Goal: Find specific page/section: Find specific page/section

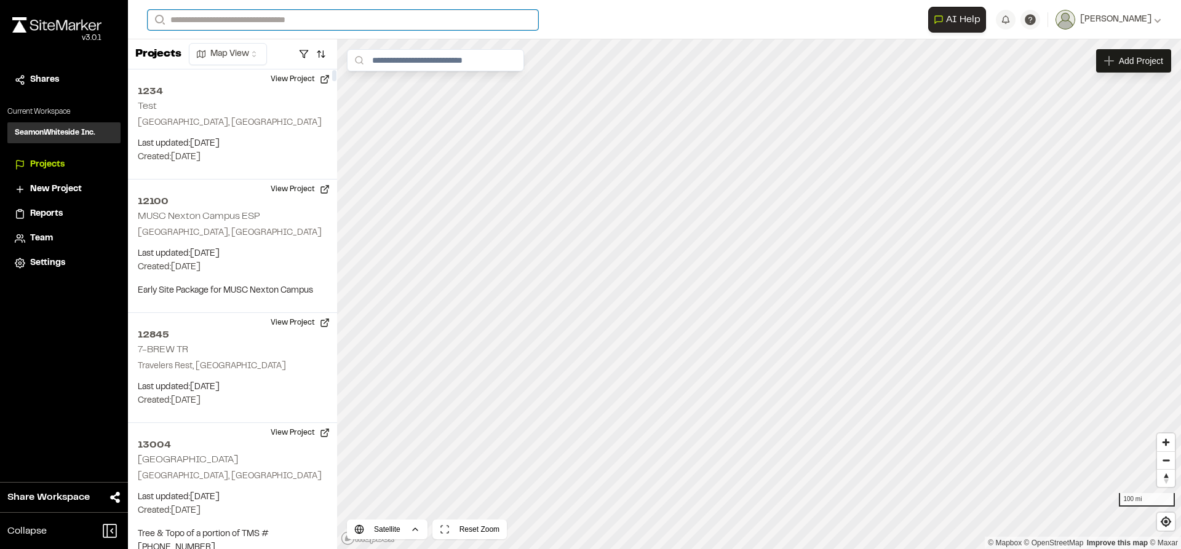
click at [266, 23] on input "Search" at bounding box center [343, 20] width 391 height 20
type input "****"
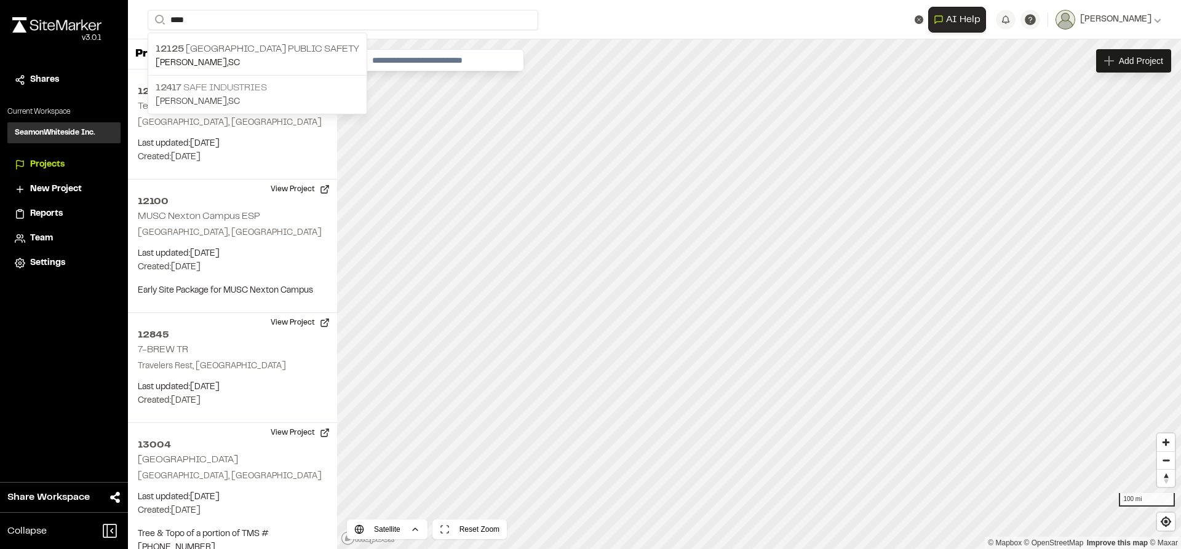
click at [244, 90] on p "12417 Safe Industries" at bounding box center [258, 88] width 204 height 15
